Goal: Task Accomplishment & Management: Manage account settings

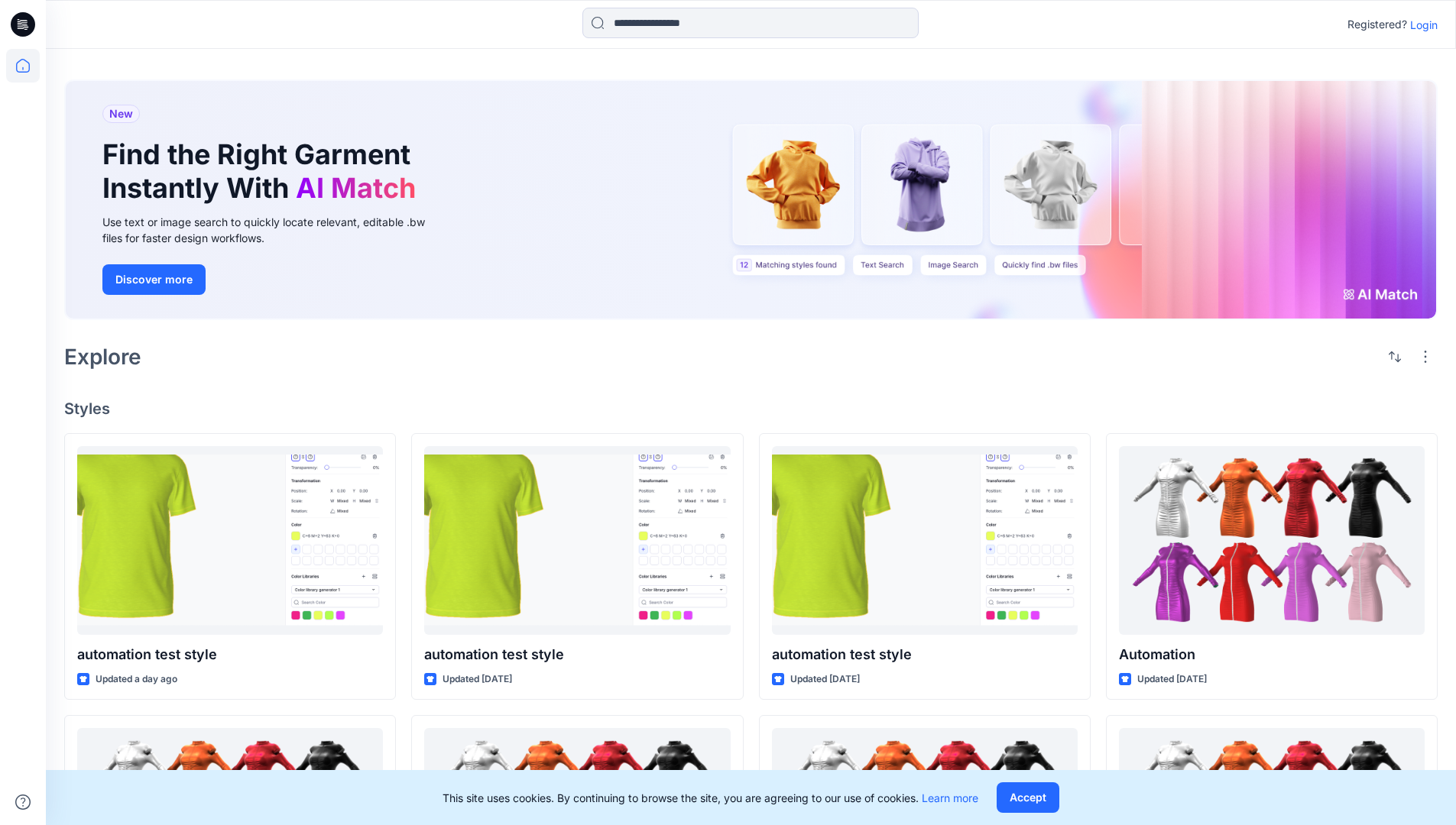
click at [1419, 24] on p "Login" at bounding box center [1423, 25] width 28 height 16
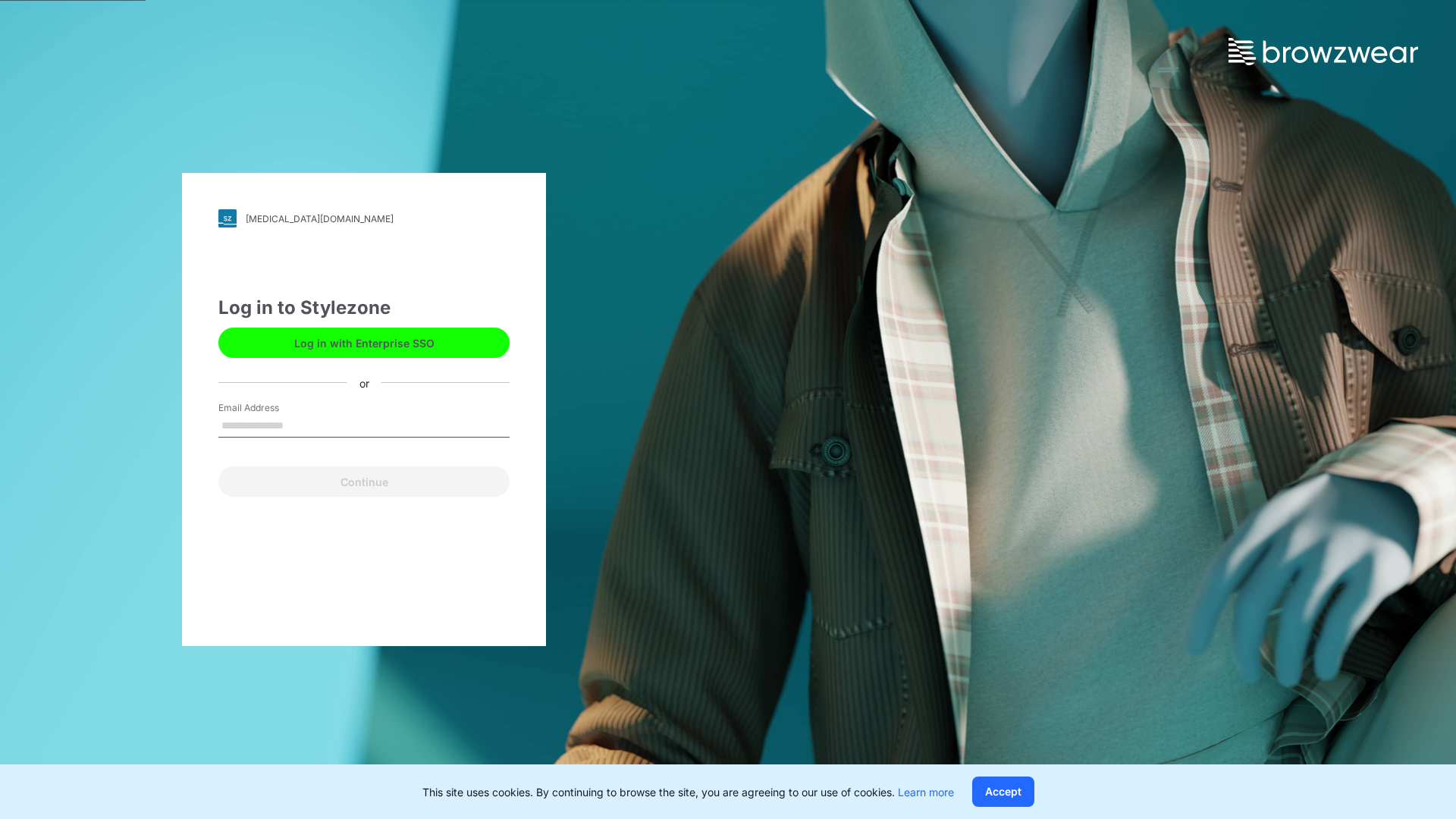
click at [299, 425] on input "Email Address" at bounding box center [364, 426] width 291 height 23
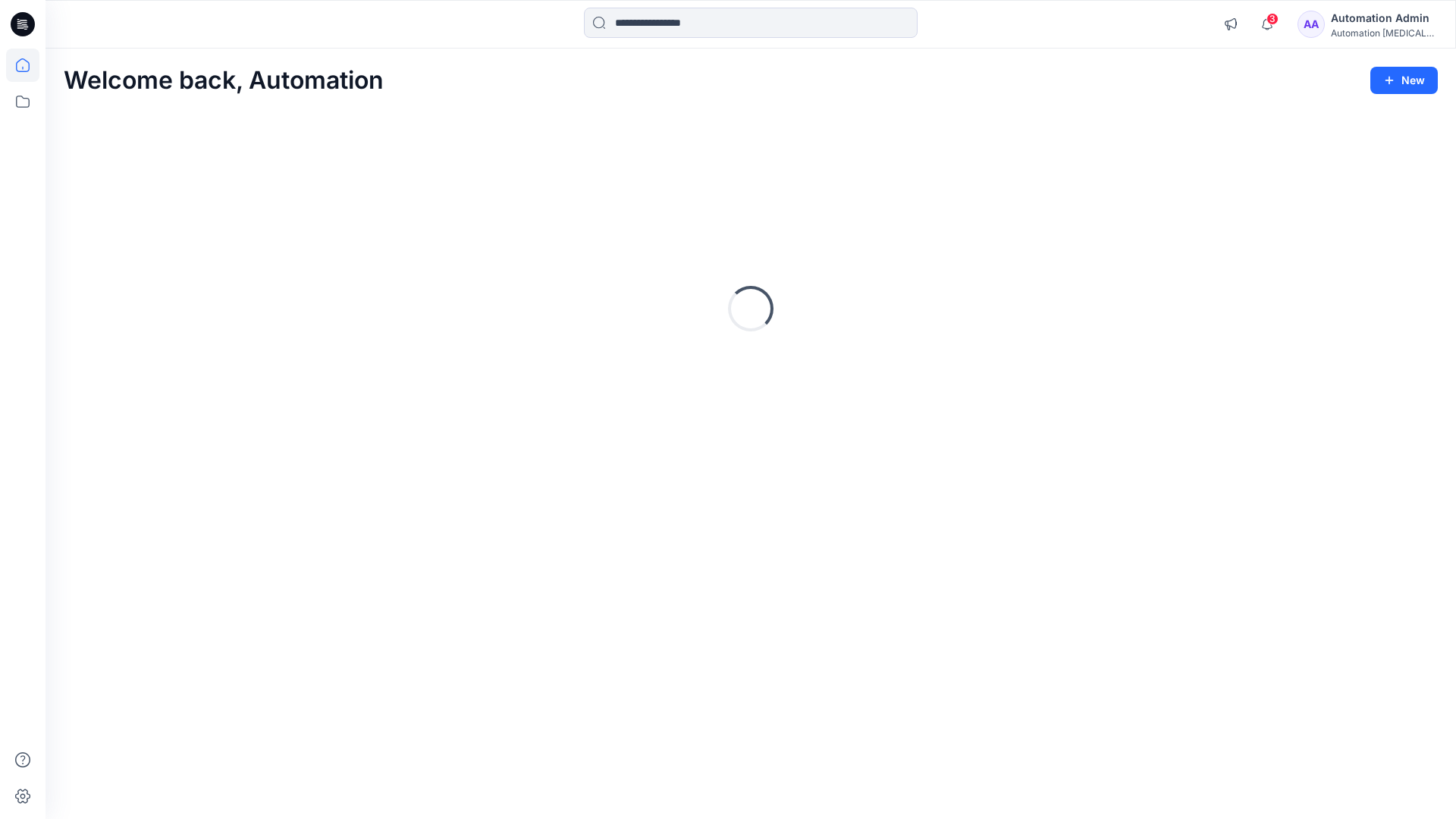
click at [29, 66] on icon at bounding box center [23, 65] width 14 height 14
click at [25, 105] on icon at bounding box center [22, 101] width 33 height 33
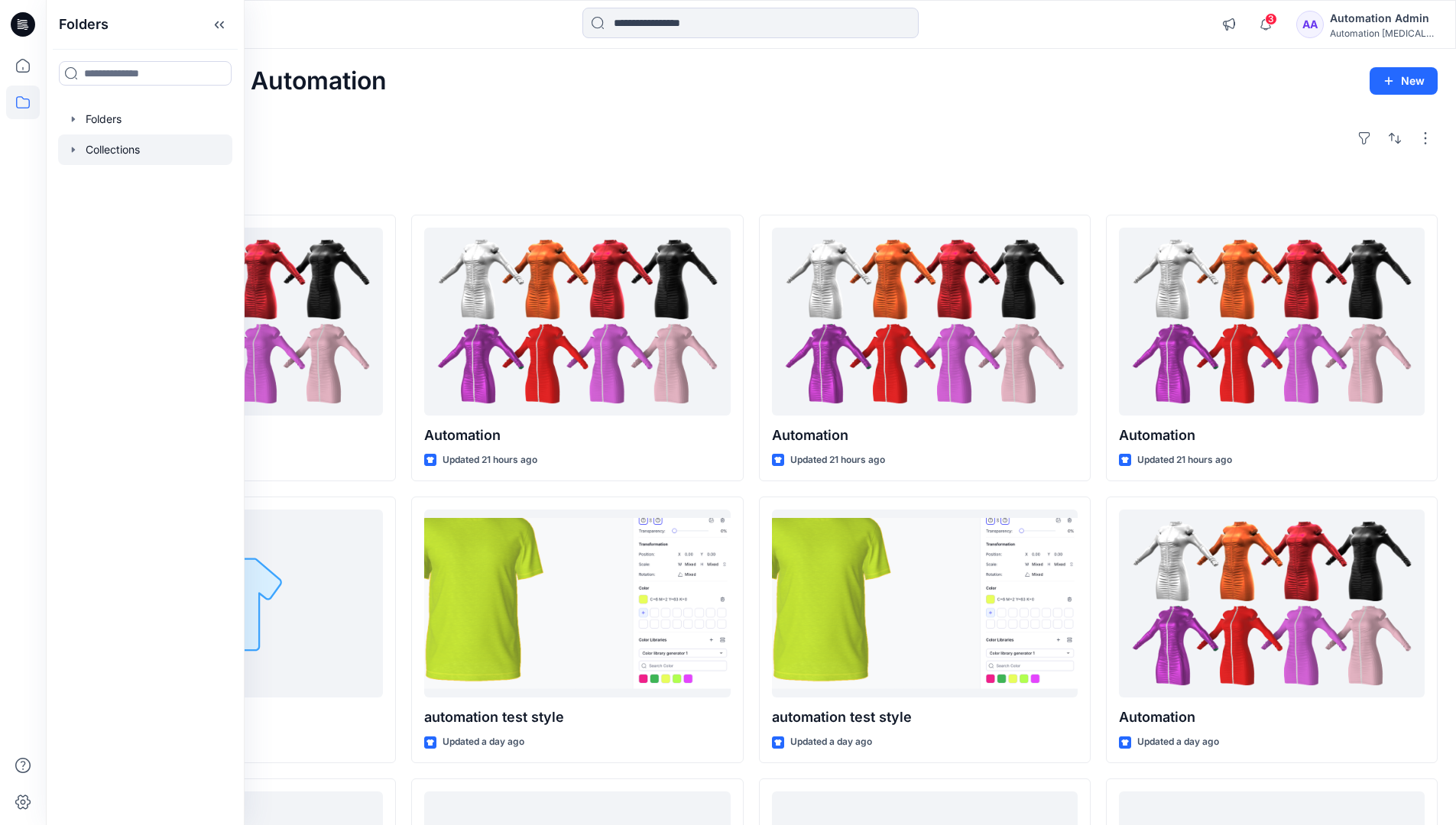
click at [126, 148] on div at bounding box center [145, 149] width 175 height 30
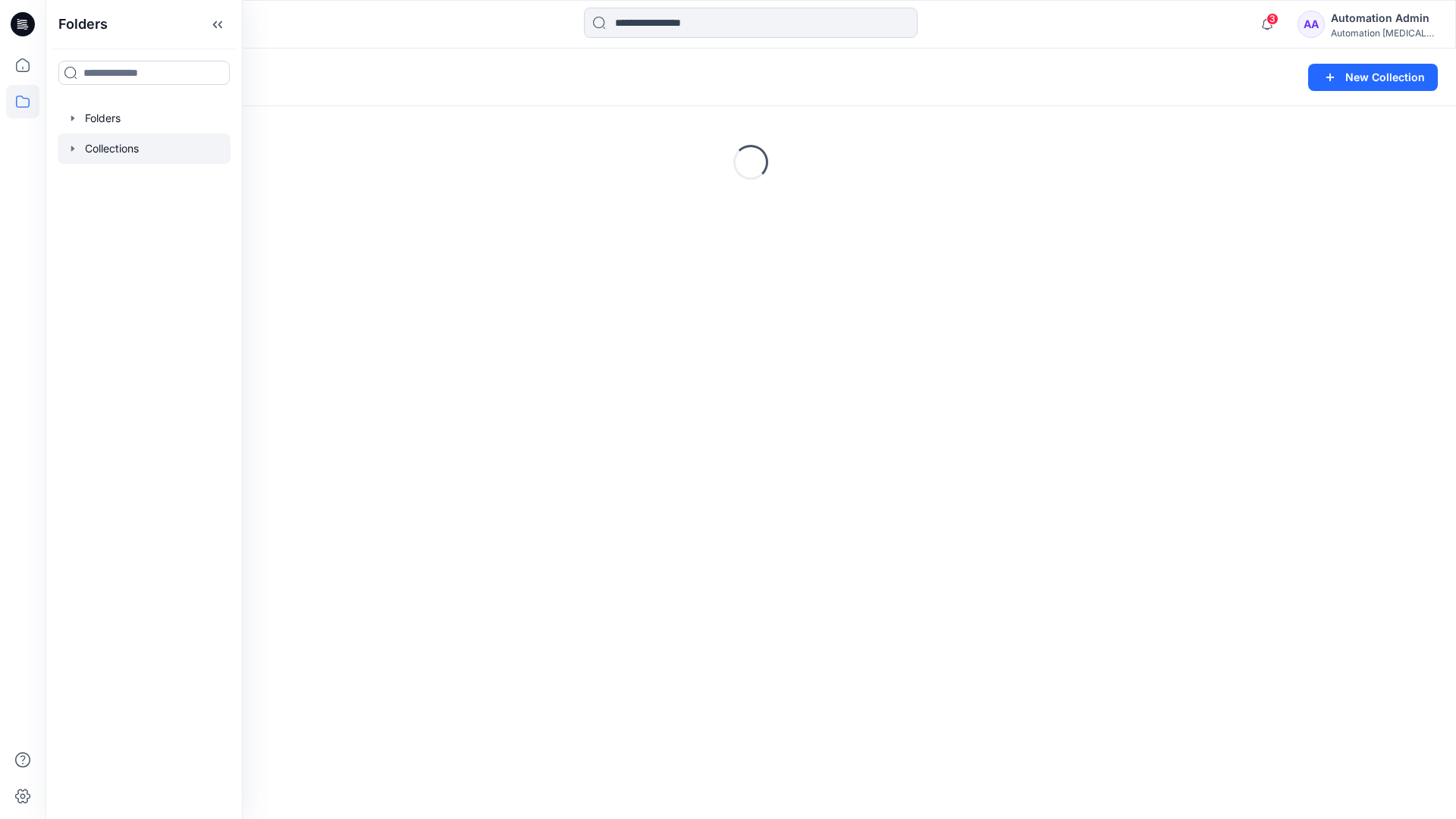
click at [342, 248] on div "Loading..." at bounding box center [750, 162] width 1410 height 227
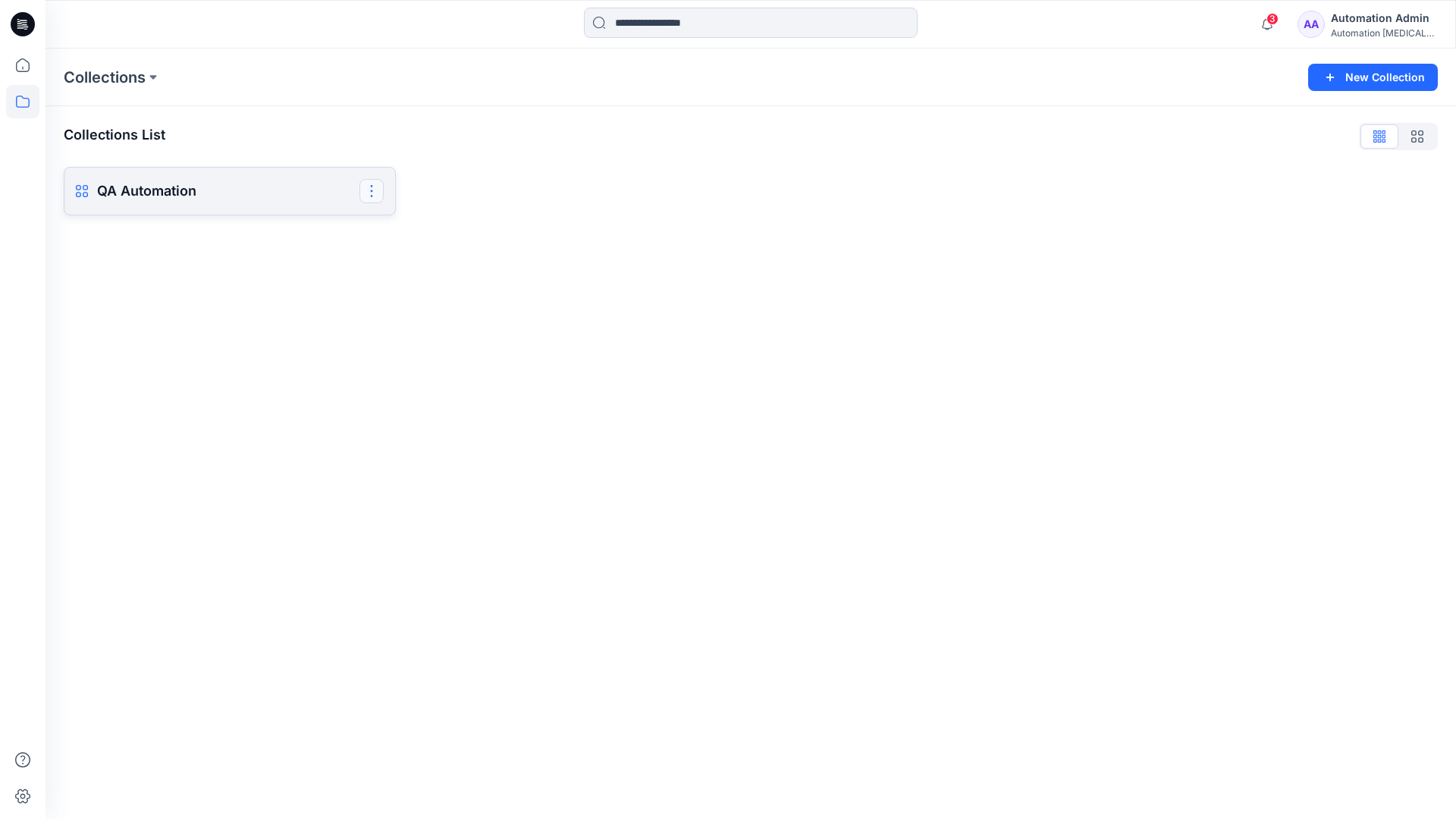
click at [373, 192] on button "button" at bounding box center [371, 191] width 24 height 24
click at [307, 295] on button "Delete Collection" at bounding box center [299, 295] width 163 height 28
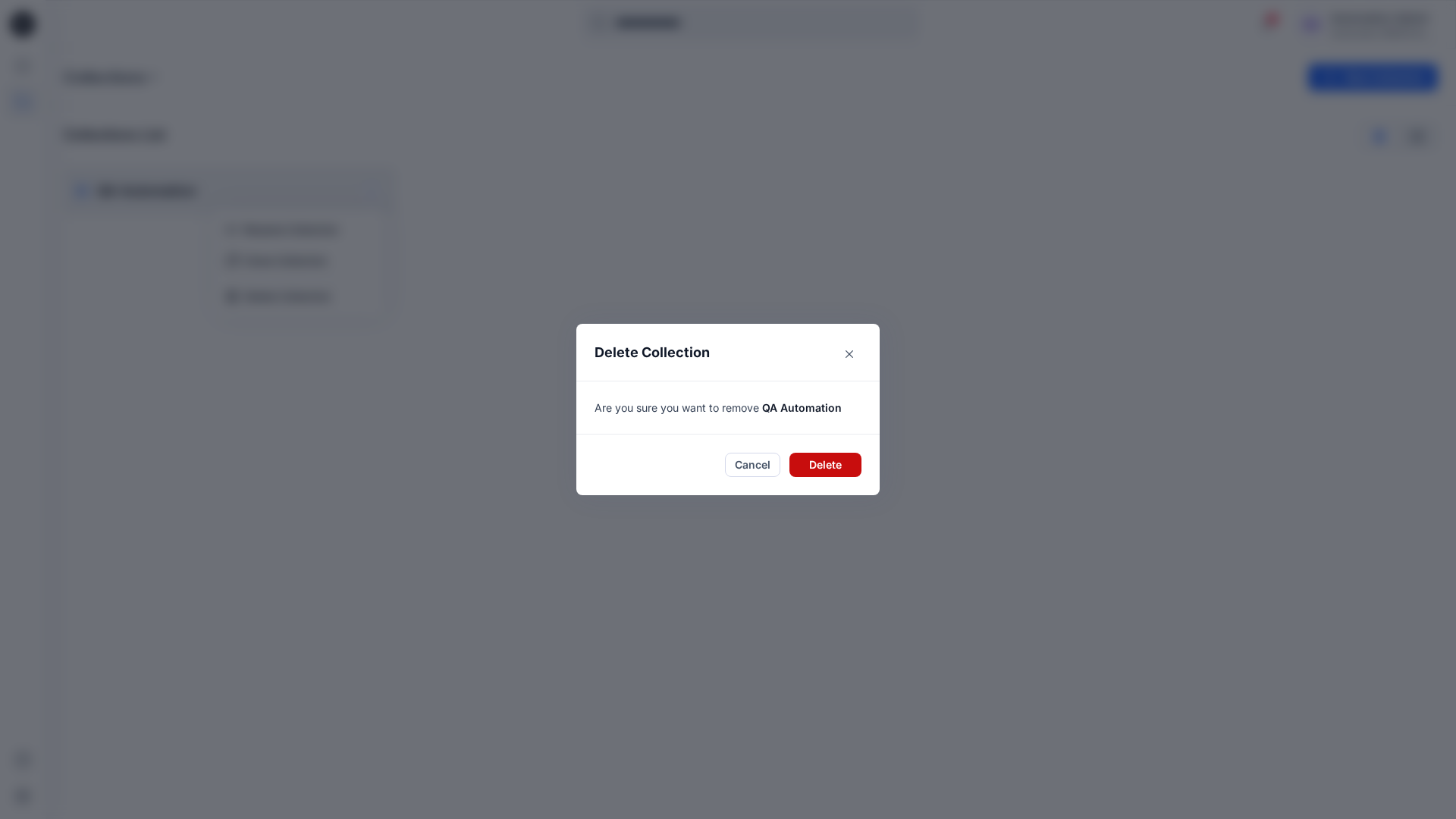
click at [821, 462] on button "Delete" at bounding box center [825, 465] width 72 height 24
click at [1376, 23] on div "Automation Admin" at bounding box center [1383, 18] width 106 height 18
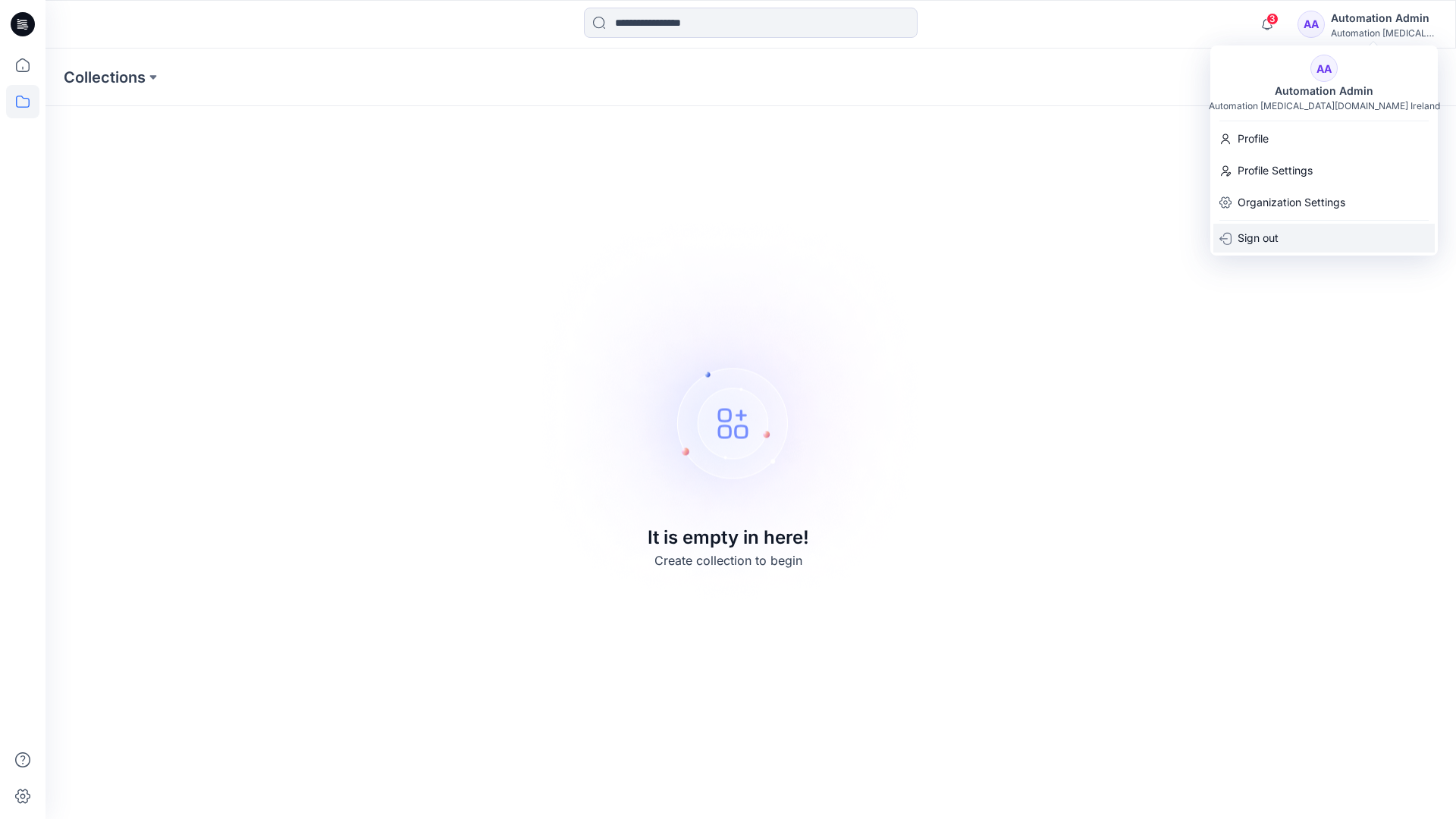
click at [1270, 239] on p "Sign out" at bounding box center [1258, 238] width 41 height 29
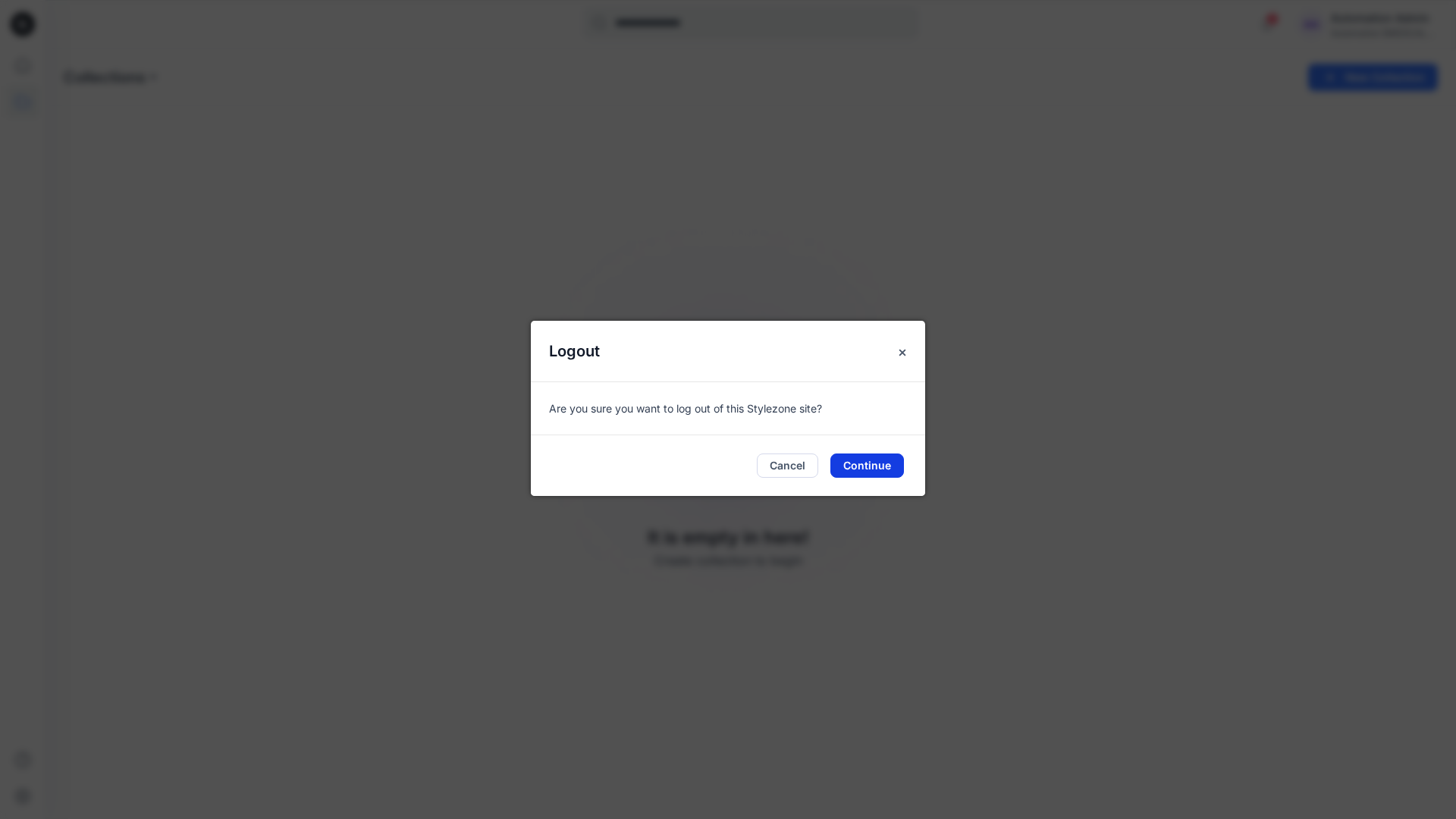
click at [875, 461] on button "Continue" at bounding box center [867, 465] width 74 height 24
